Goal: Obtain resource: Download file/media

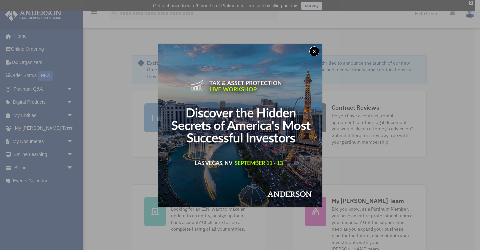
click at [313, 53] on button "x" at bounding box center [314, 51] width 10 height 10
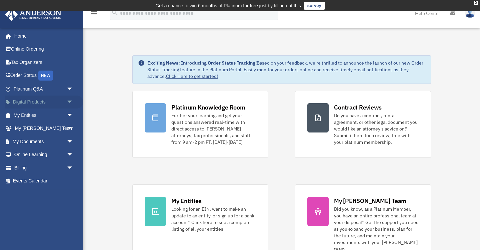
click at [70, 100] on span "arrow_drop_down" at bounding box center [73, 103] width 13 height 14
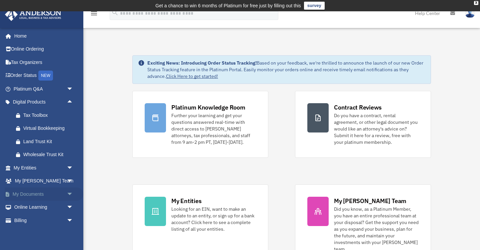
click at [70, 192] on span "arrow_drop_down" at bounding box center [73, 195] width 13 height 14
click at [31, 204] on link "Box" at bounding box center [46, 207] width 74 height 13
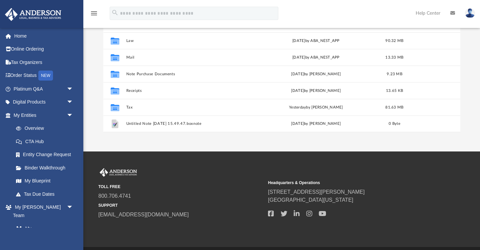
scroll to position [133, 0]
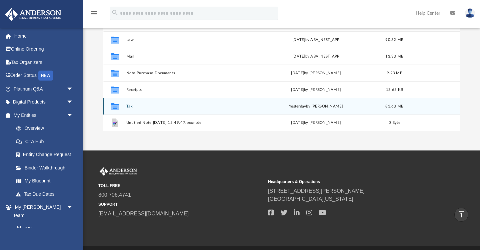
click at [119, 106] on icon "Collaborated Folder" at bounding box center [114, 106] width 11 height 11
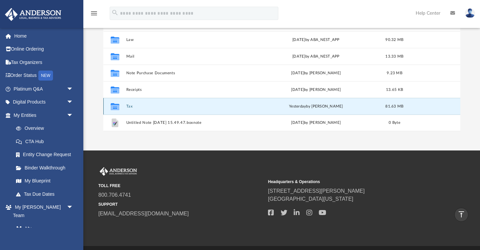
click at [129, 106] on button "Tax" at bounding box center [188, 106] width 125 height 4
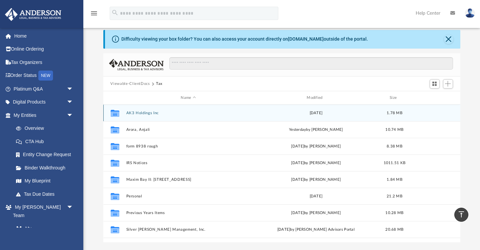
scroll to position [21, 0]
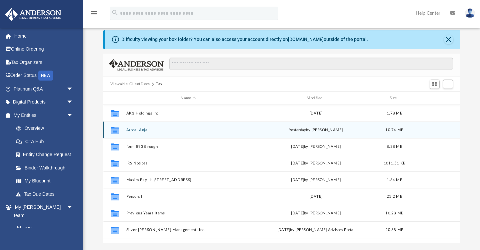
click at [136, 130] on button "Arora, Anjali" at bounding box center [188, 130] width 125 height 4
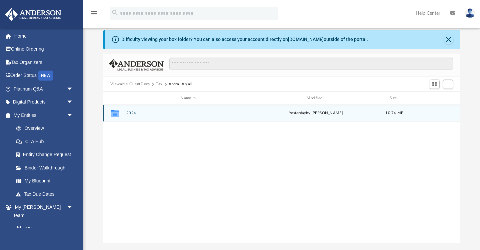
click at [114, 113] on icon "grid" at bounding box center [114, 114] width 9 height 5
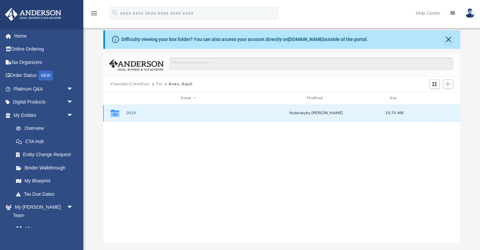
click at [114, 113] on icon "grid" at bounding box center [114, 114] width 9 height 5
click at [133, 113] on button "2024" at bounding box center [188, 113] width 125 height 4
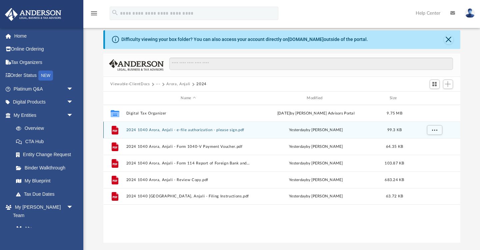
click at [157, 130] on button "2024 1040 Arora, Anjali - e-file authorization - please sign.pdf" at bounding box center [188, 130] width 125 height 4
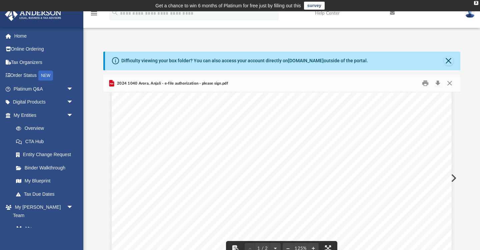
scroll to position [0, 0]
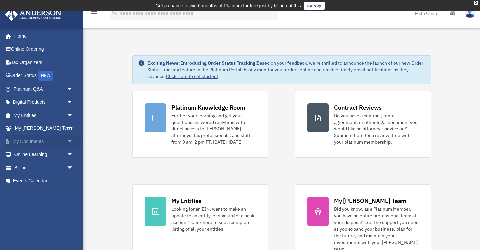
click at [70, 139] on span "arrow_drop_down" at bounding box center [73, 142] width 13 height 14
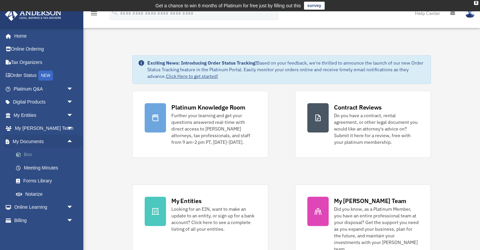
click at [30, 152] on link "Box" at bounding box center [46, 154] width 74 height 13
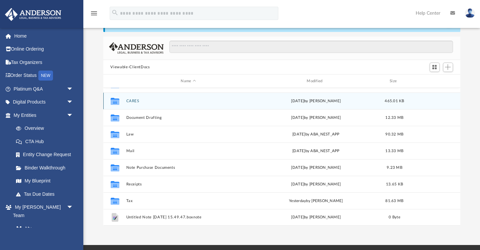
scroll to position [40, 0]
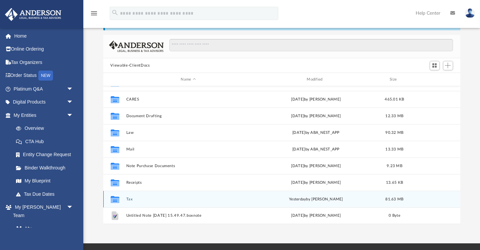
click at [129, 199] on button "Tax" at bounding box center [188, 199] width 125 height 4
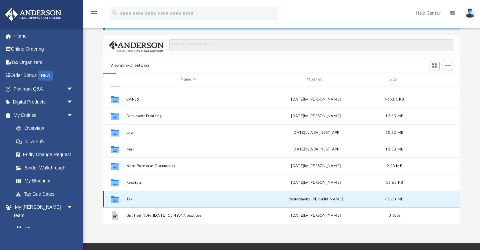
scroll to position [0, 0]
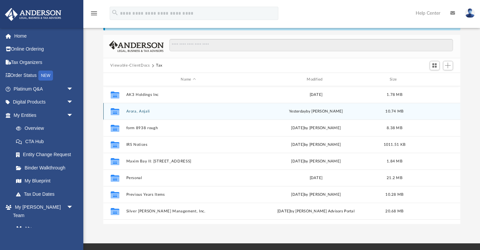
click at [116, 111] on icon "grid" at bounding box center [114, 111] width 9 height 7
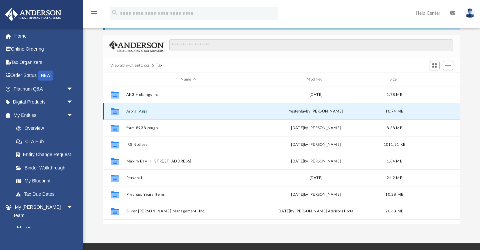
click at [136, 111] on button "Arora, Anjali" at bounding box center [188, 111] width 125 height 4
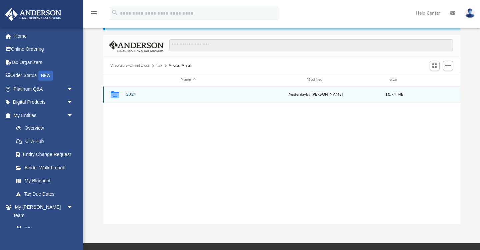
click at [133, 95] on button "2024" at bounding box center [188, 95] width 125 height 4
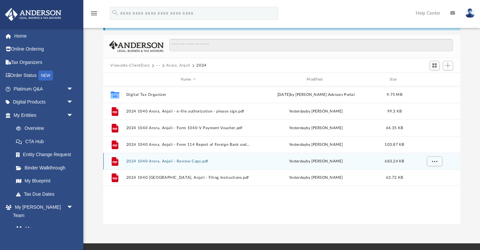
click at [173, 161] on button "2024 1040 Arora, Anjali - Review Copy.pdf" at bounding box center [188, 161] width 125 height 4
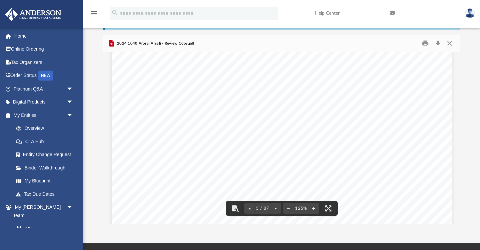
scroll to position [1946, 0]
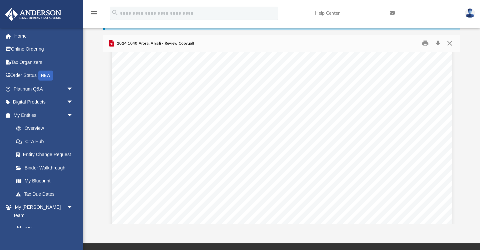
click at [189, 77] on span "include your payment with Form 1040-V, Form 1040 Payment Voucher. Include your …" at bounding box center [274, 76] width 245 height 6
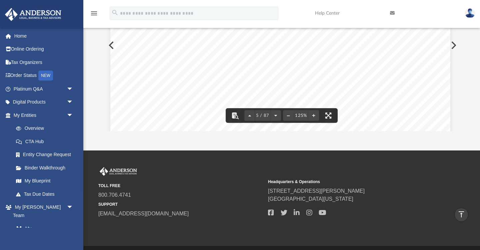
scroll to position [1896, 1]
click at [243, 62] on span "Charlotte, NC 28201-1214" at bounding box center [227, 64] width 74 height 6
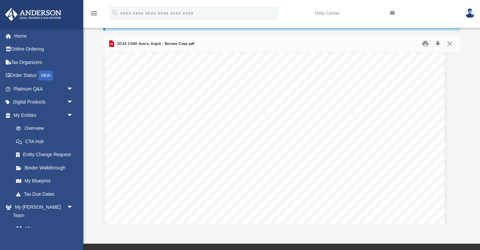
scroll to position [14977, 7]
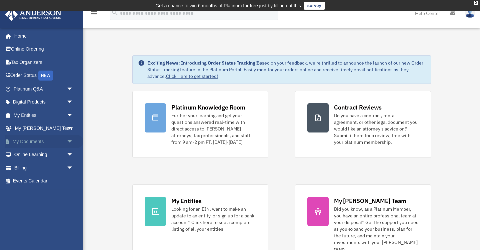
click at [71, 139] on span "arrow_drop_down" at bounding box center [73, 142] width 13 height 14
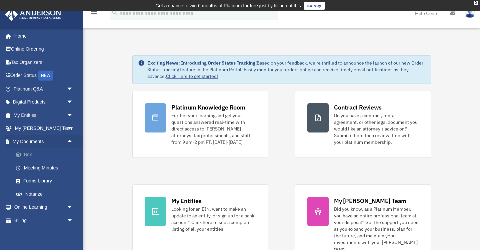
click at [27, 156] on link "Box" at bounding box center [46, 154] width 74 height 13
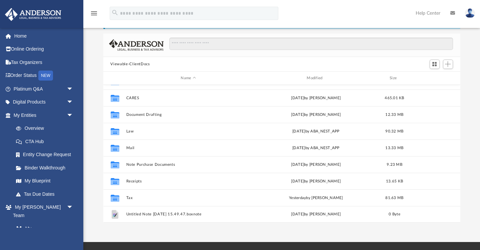
scroll to position [43, 0]
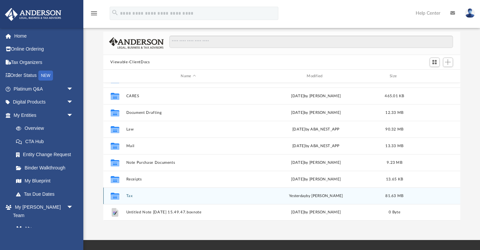
click at [118, 196] on icon "grid" at bounding box center [114, 197] width 9 height 5
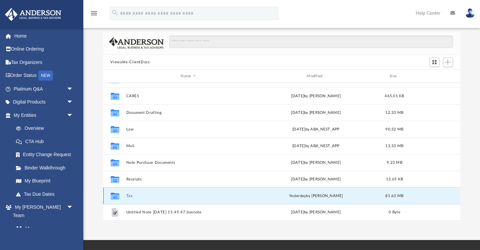
click at [129, 195] on button "Tax" at bounding box center [188, 196] width 125 height 4
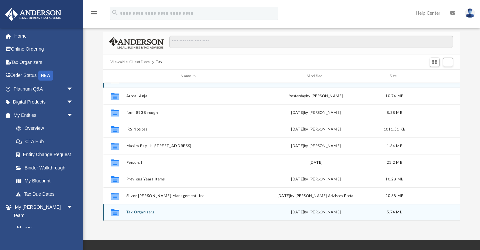
scroll to position [0, 0]
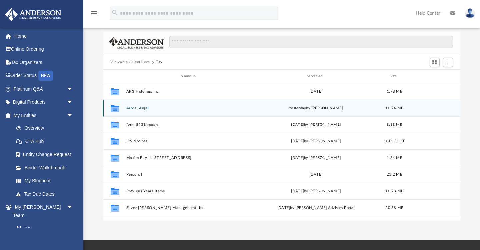
click at [130, 107] on button "Arora, Anjali" at bounding box center [188, 108] width 125 height 4
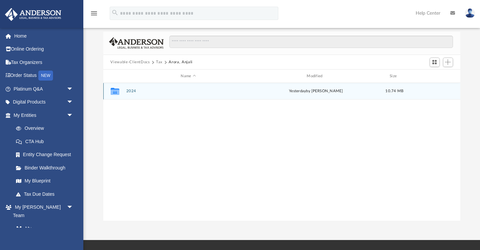
click at [133, 90] on button "2024" at bounding box center [188, 91] width 125 height 4
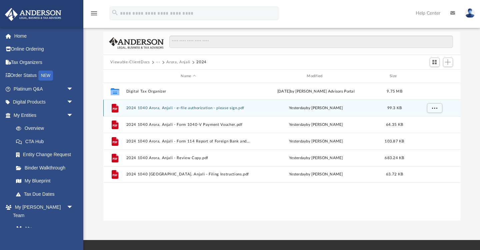
click at [159, 109] on button "2024 1040 Arora, Anjali - e-file authorization - please sign.pdf" at bounding box center [188, 108] width 125 height 4
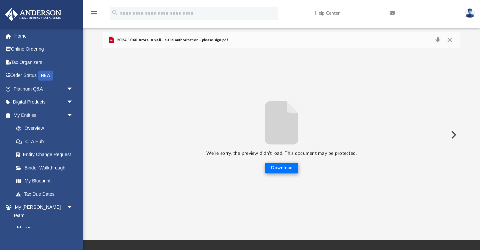
click at [279, 171] on button "Download" at bounding box center [281, 168] width 33 height 11
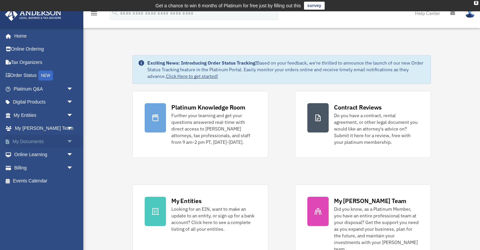
click at [70, 139] on span "arrow_drop_down" at bounding box center [73, 142] width 13 height 14
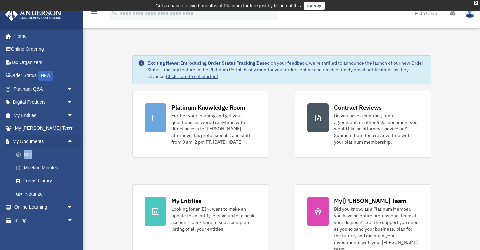
click at [30, 152] on link "Box" at bounding box center [46, 154] width 74 height 13
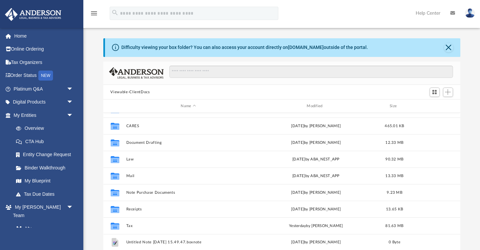
scroll to position [14, 0]
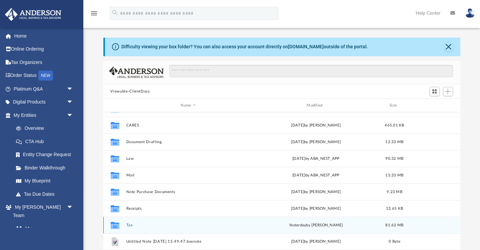
click at [131, 225] on button "Tax" at bounding box center [188, 225] width 125 height 4
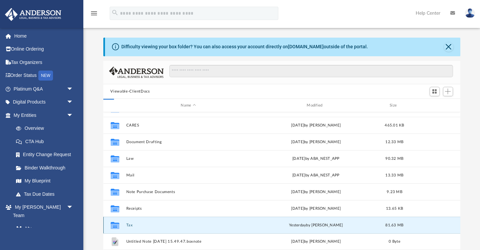
scroll to position [0, 0]
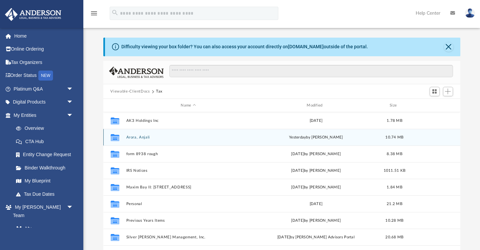
click at [132, 140] on div "Collaborated [PERSON_NAME], [PERSON_NAME] [DATE] by [PERSON_NAME] 10.74 MB" at bounding box center [281, 137] width 357 height 17
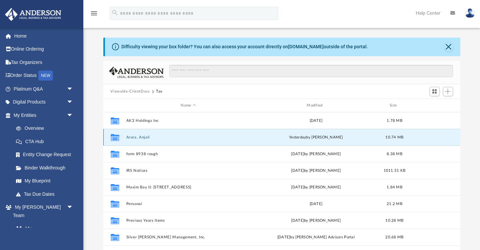
click at [136, 137] on button "Arora, Anjali" at bounding box center [188, 137] width 125 height 4
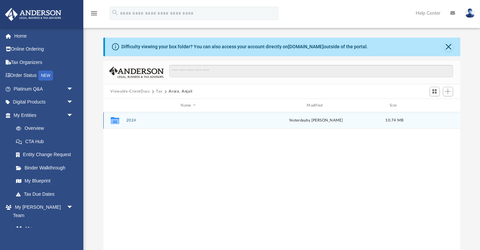
click at [128, 120] on button "2024" at bounding box center [188, 121] width 125 height 4
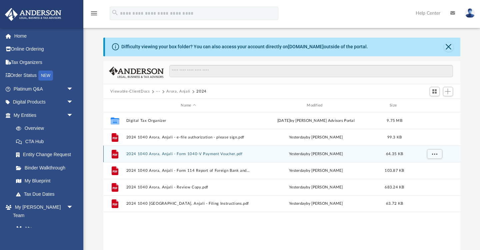
click at [139, 154] on button "2024 1040 Arora, Anjali - Form 1040-V Payment Voucher.pdf" at bounding box center [188, 154] width 125 height 4
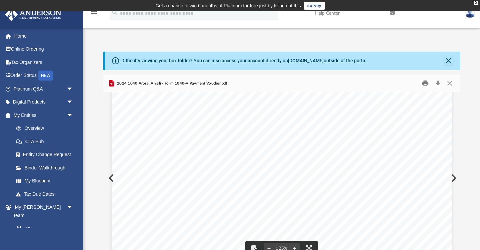
click at [427, 84] on button "Print" at bounding box center [424, 83] width 13 height 10
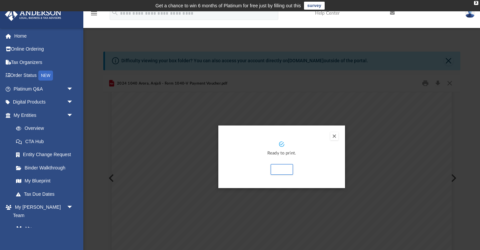
click at [279, 144] on icon "Preview" at bounding box center [281, 144] width 5 height 5
click at [333, 137] on button "Preview" at bounding box center [334, 136] width 8 height 8
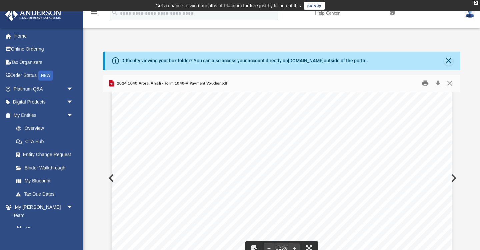
click at [425, 83] on button "Print" at bounding box center [424, 83] width 13 height 10
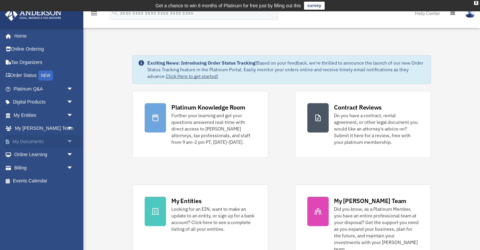
click at [35, 140] on link "My Documents arrow_drop_down" at bounding box center [44, 141] width 79 height 13
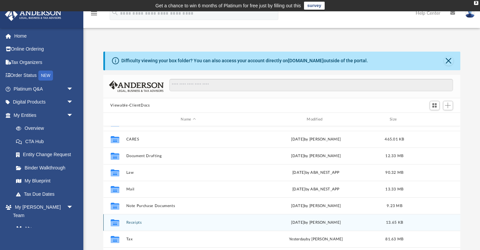
scroll to position [29, 0]
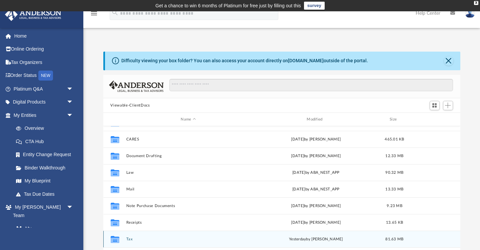
click at [130, 239] on button "Tax" at bounding box center [188, 239] width 125 height 4
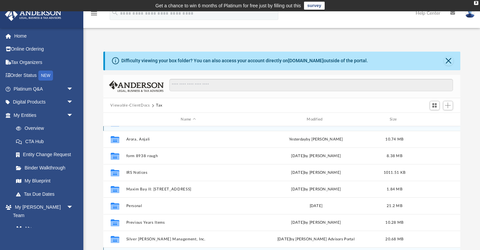
scroll to position [0, 0]
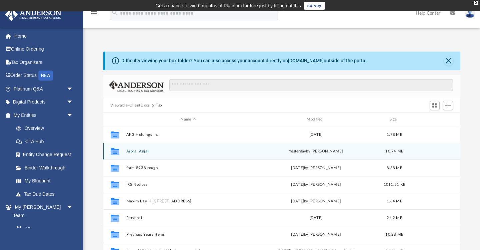
click at [141, 151] on button "Arora, Anjali" at bounding box center [188, 151] width 125 height 4
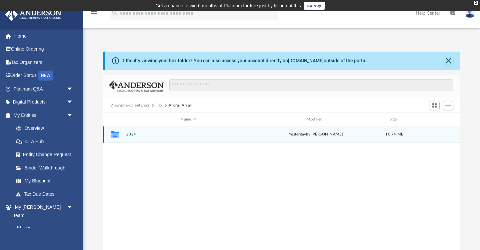
click at [132, 135] on button "2024" at bounding box center [188, 135] width 125 height 4
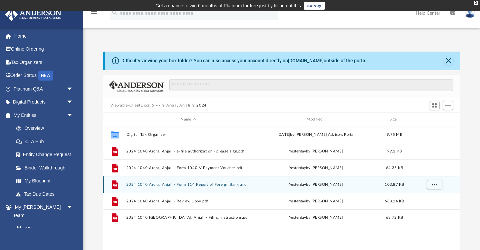
click at [180, 184] on button "2024 1040 Arora, Anjali - Form 114 Report of Foreign Bank and Financial Account…" at bounding box center [188, 185] width 125 height 4
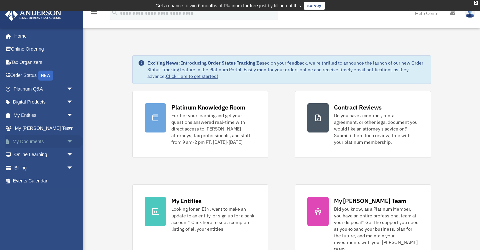
click at [68, 139] on span "arrow_drop_down" at bounding box center [73, 142] width 13 height 14
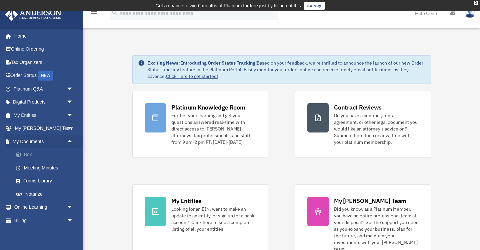
click at [31, 154] on link "Box" at bounding box center [46, 154] width 74 height 13
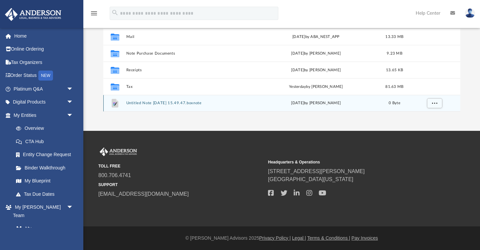
scroll to position [153, 0]
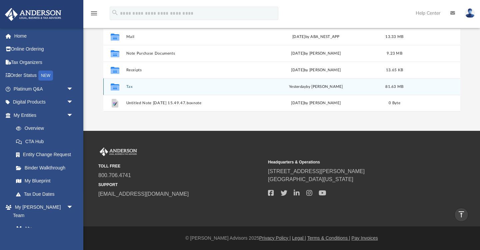
click at [129, 86] on button "Tax" at bounding box center [188, 87] width 125 height 4
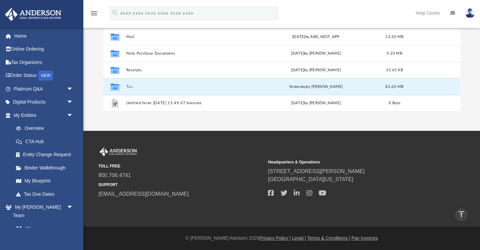
scroll to position [10, 0]
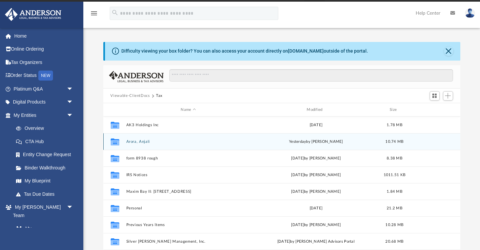
click at [135, 141] on button "Arora, Anjali" at bounding box center [188, 142] width 125 height 4
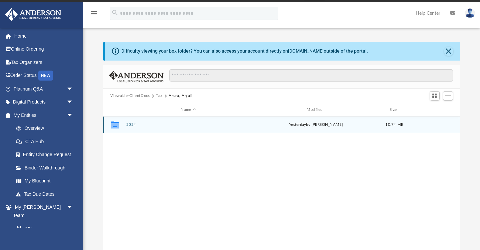
click at [131, 125] on button "2024" at bounding box center [188, 125] width 125 height 4
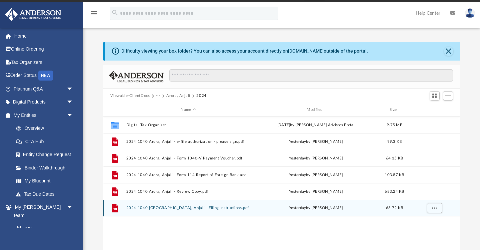
click at [136, 208] on button "2024 1040 [GEOGRAPHIC_DATA], Anjali - Filing Instructions.pdf" at bounding box center [188, 208] width 125 height 4
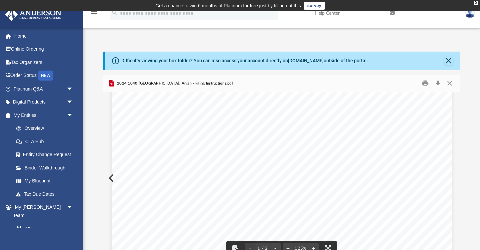
scroll to position [134, 0]
